Goal: Task Accomplishment & Management: Complete application form

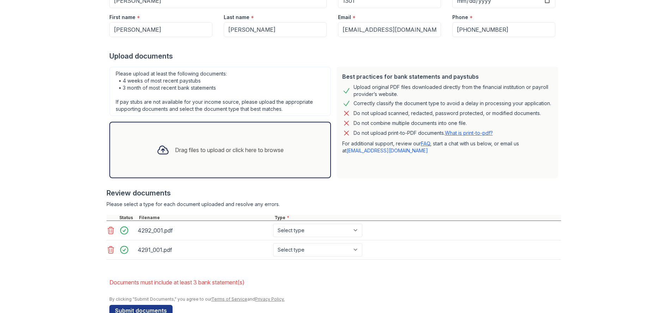
scroll to position [130, 0]
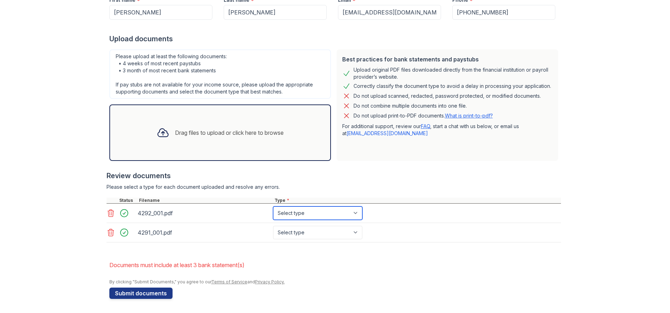
click at [353, 212] on select "Select type Paystub Bank Statement Offer Letter Tax Documents Benefit Award Let…" at bounding box center [317, 213] width 89 height 13
click at [353, 209] on select "Select type Paystub Bank Statement Offer Letter Tax Documents Benefit Award Let…" at bounding box center [317, 213] width 89 height 13
click at [354, 212] on select "Select type Paystub Bank Statement Offer Letter Tax Documents Benefit Award Let…" at bounding box center [317, 213] width 89 height 13
select select "bank_statement"
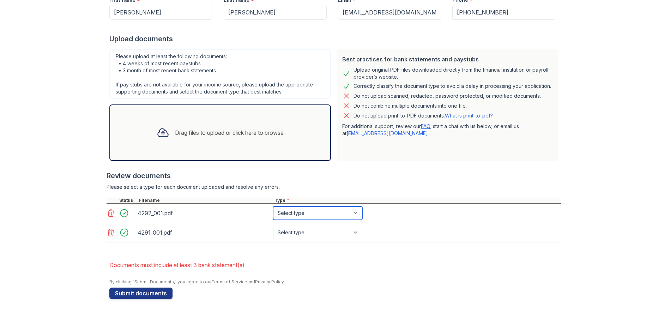
click at [273, 207] on select "Select type Paystub Bank Statement Offer Letter Tax Documents Benefit Award Let…" at bounding box center [317, 213] width 89 height 13
click at [352, 230] on select "Select type Paystub Bank Statement Offer Letter Tax Documents Benefit Award Let…" at bounding box center [317, 232] width 89 height 13
select select "paystub"
click at [273, 226] on select "Select type Paystub Bank Statement Offer Letter Tax Documents Benefit Award Let…" at bounding box center [317, 232] width 89 height 13
click at [138, 288] on button "Submit documents" at bounding box center [140, 293] width 63 height 11
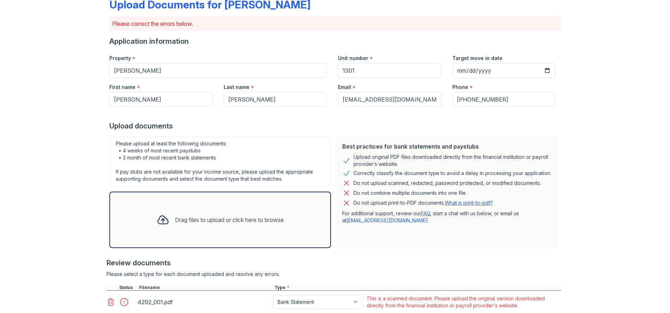
scroll to position [90, 0]
